Goal: Navigation & Orientation: Find specific page/section

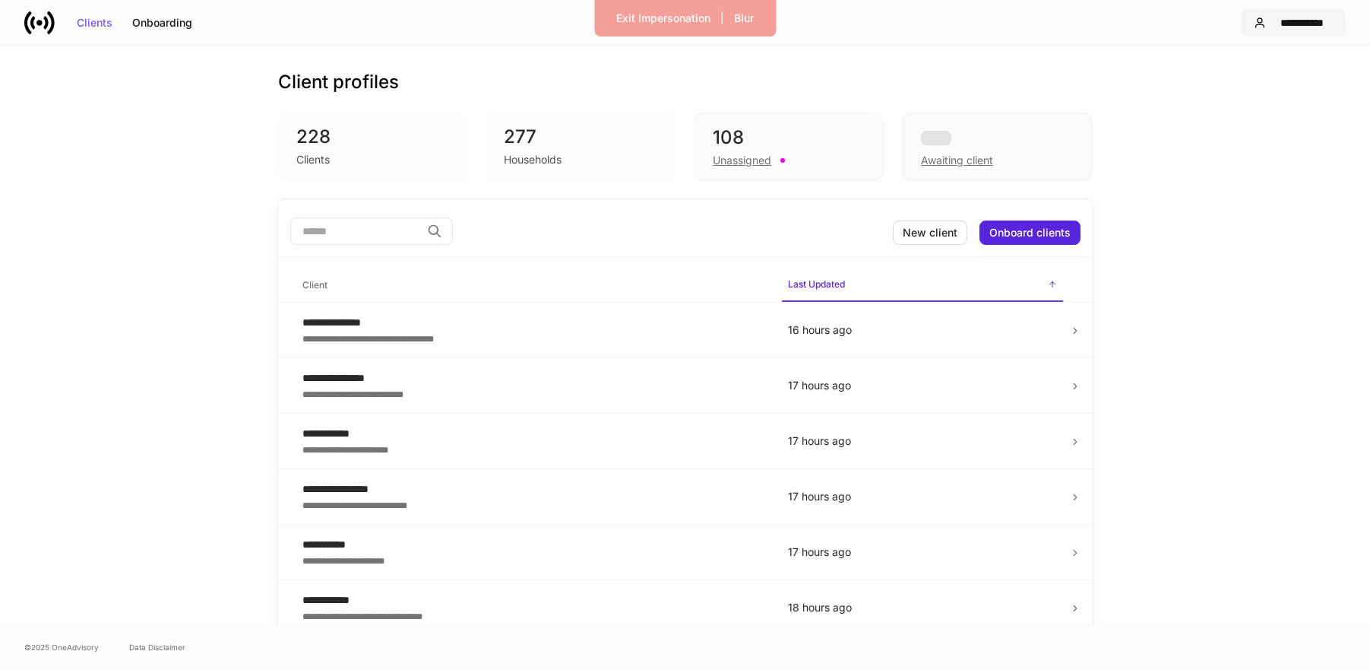
click at [1261, 28] on button "**********" at bounding box center [1293, 22] width 105 height 27
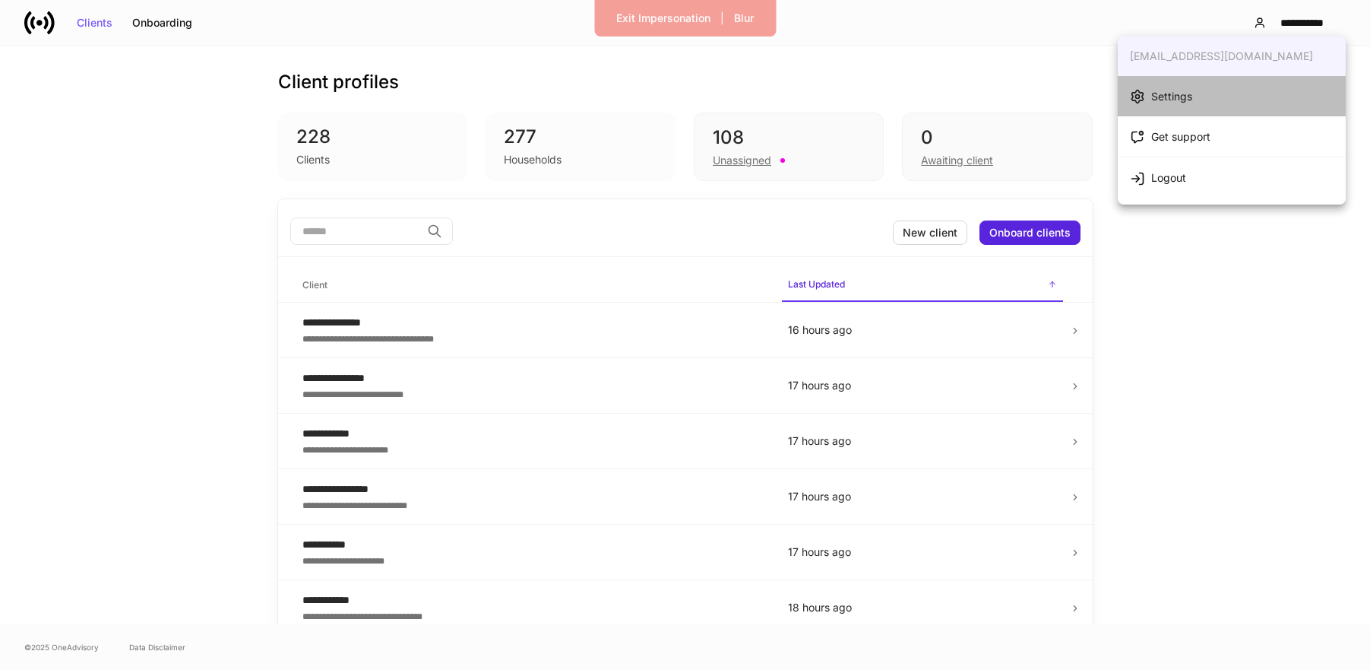
click at [1192, 98] on div "Settings" at bounding box center [1171, 96] width 41 height 15
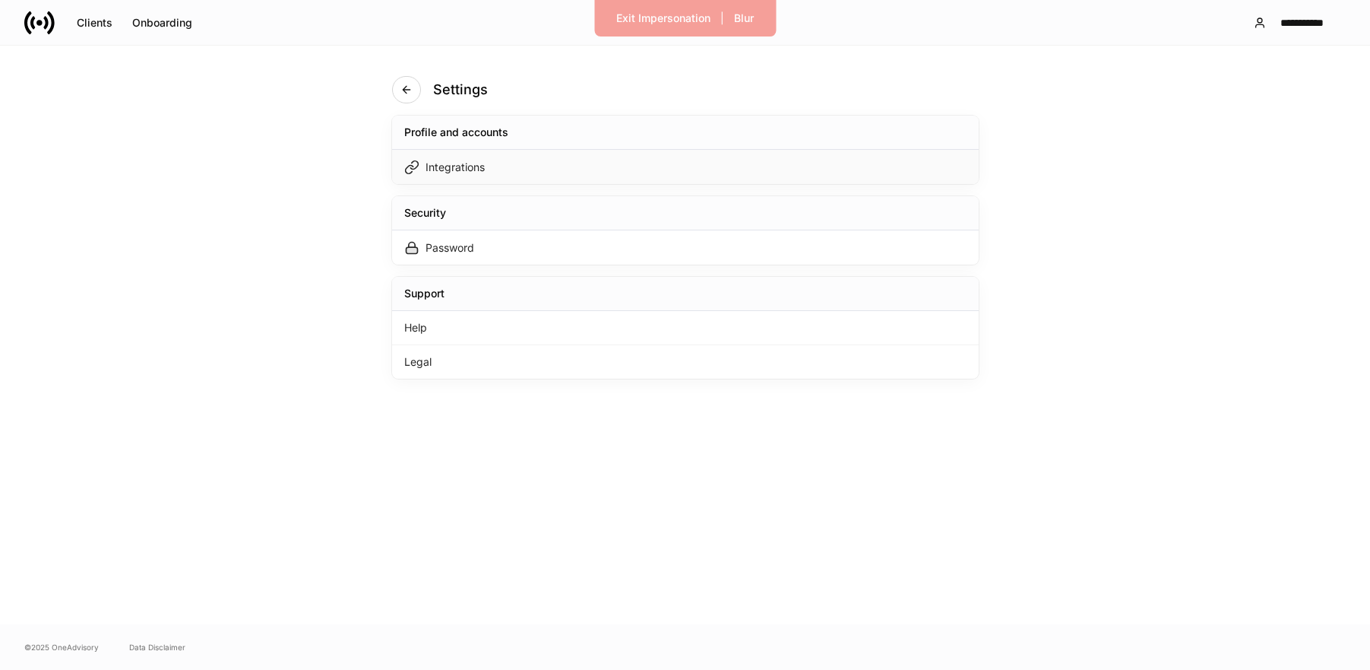
click at [557, 160] on div "Integrations" at bounding box center [685, 167] width 587 height 34
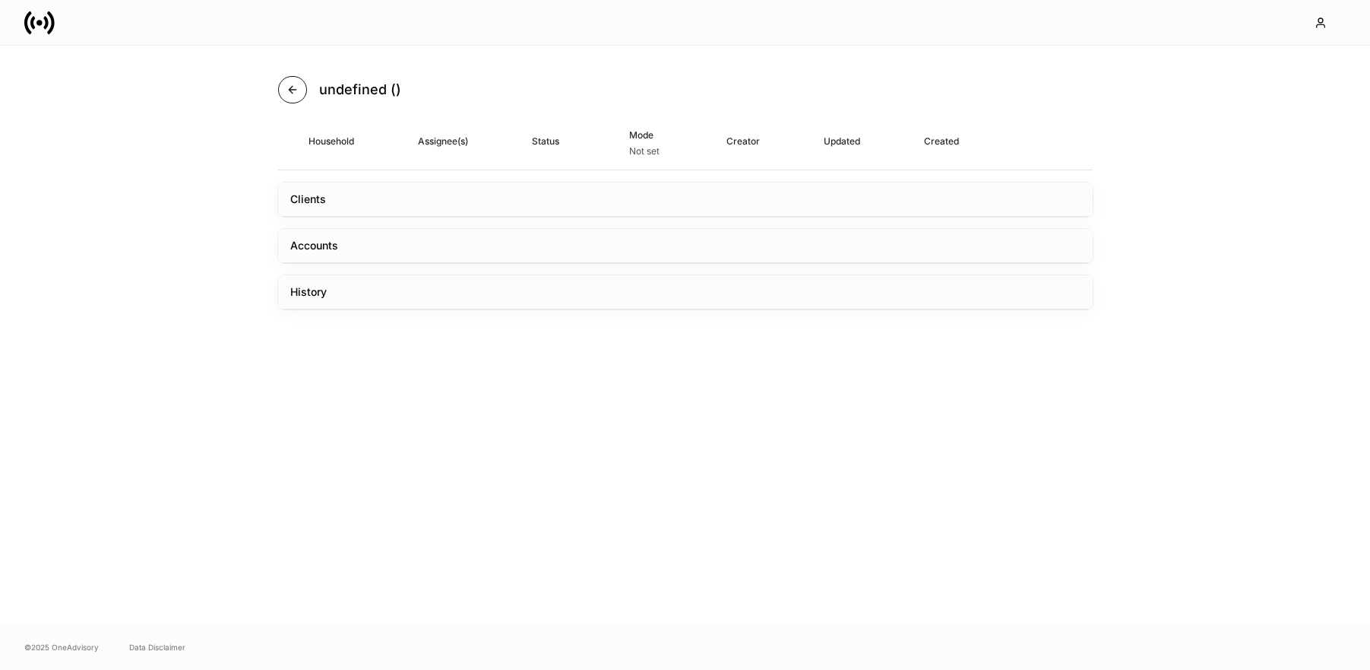
click at [287, 81] on button "button" at bounding box center [292, 89] width 29 height 27
